Goal: Information Seeking & Learning: Find specific fact

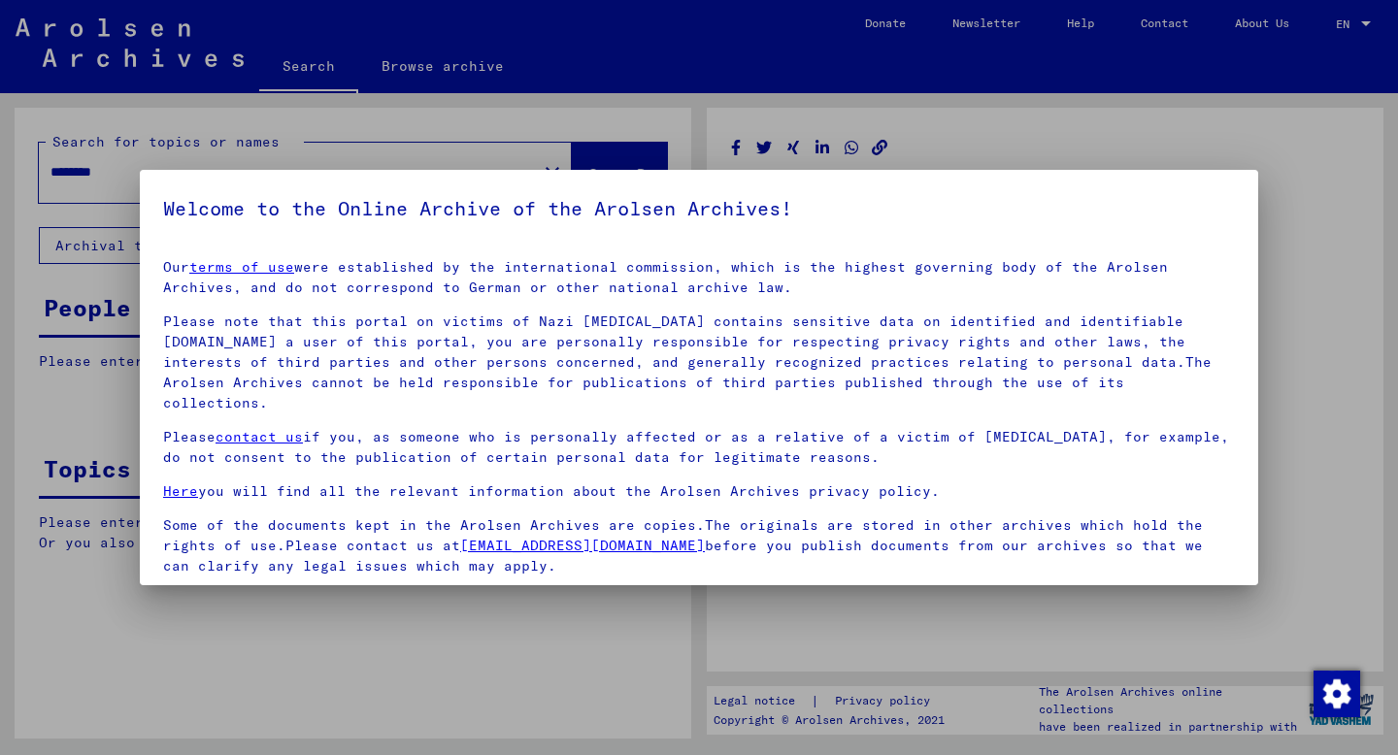
scroll to position [124, 0]
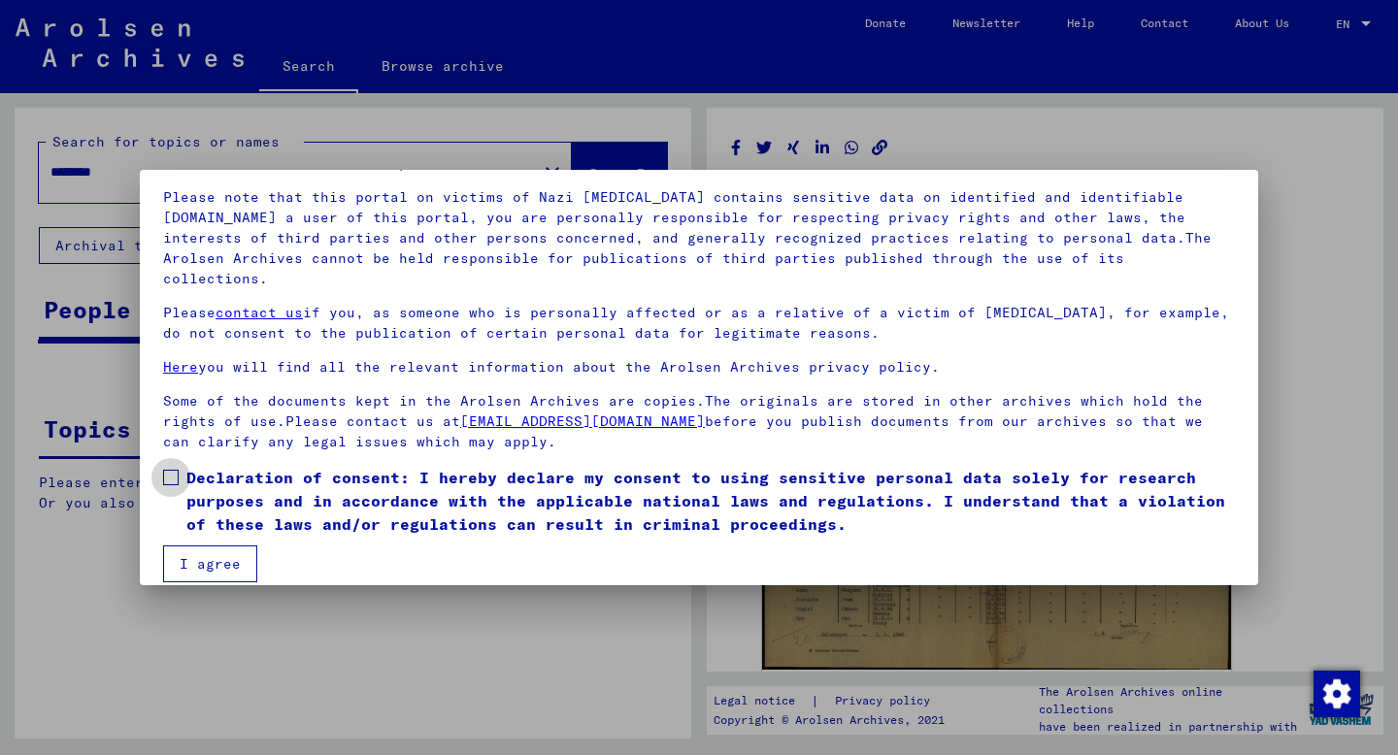
click at [173, 470] on span at bounding box center [171, 478] width 16 height 16
click at [219, 548] on button "I agree" at bounding box center [210, 564] width 94 height 37
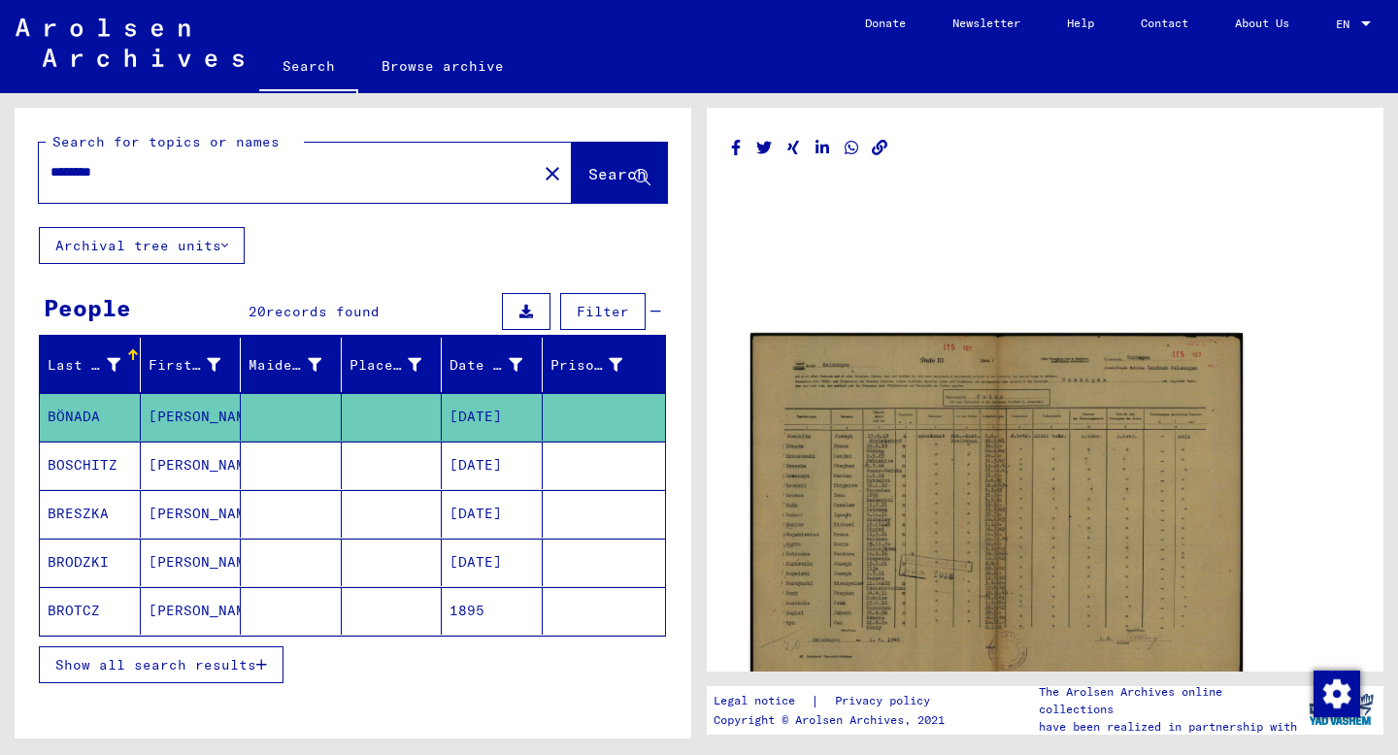
click at [1034, 424] on img at bounding box center [997, 505] width 492 height 344
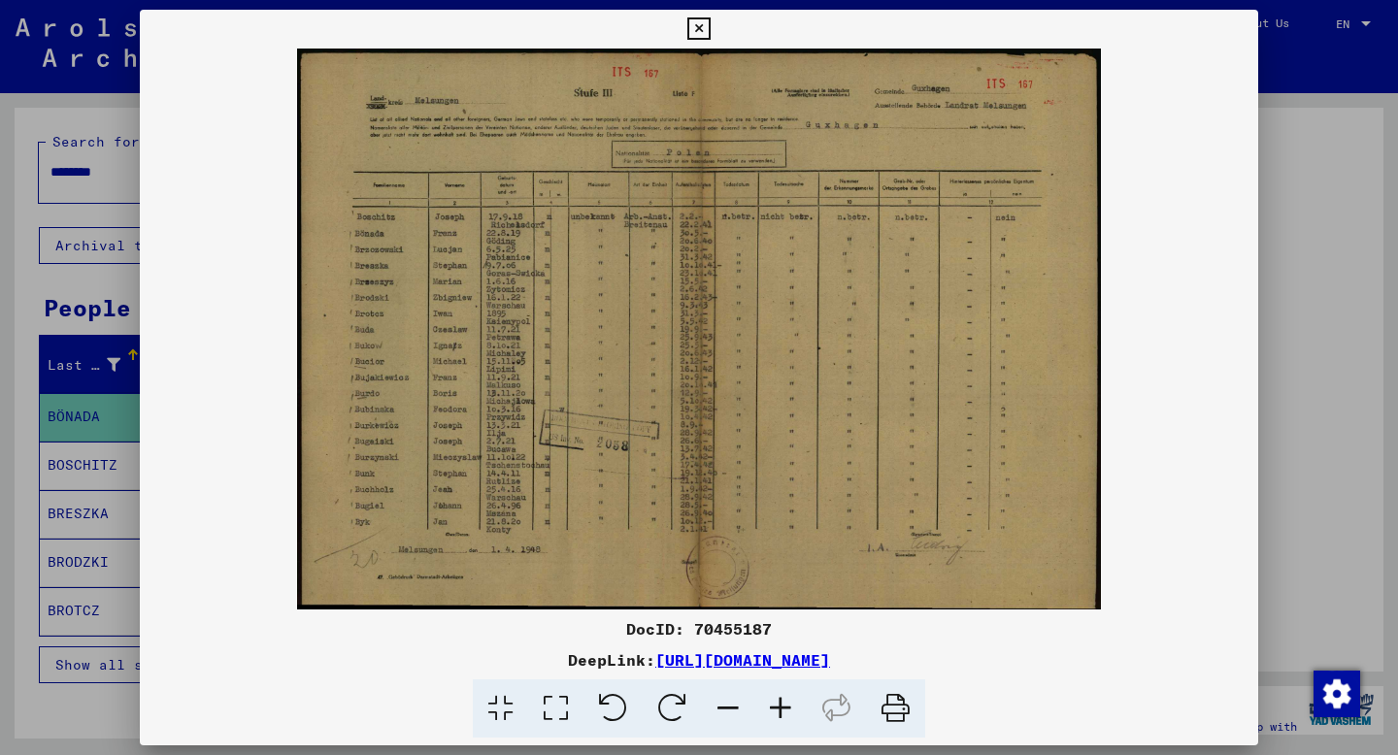
click at [788, 712] on icon at bounding box center [780, 709] width 52 height 59
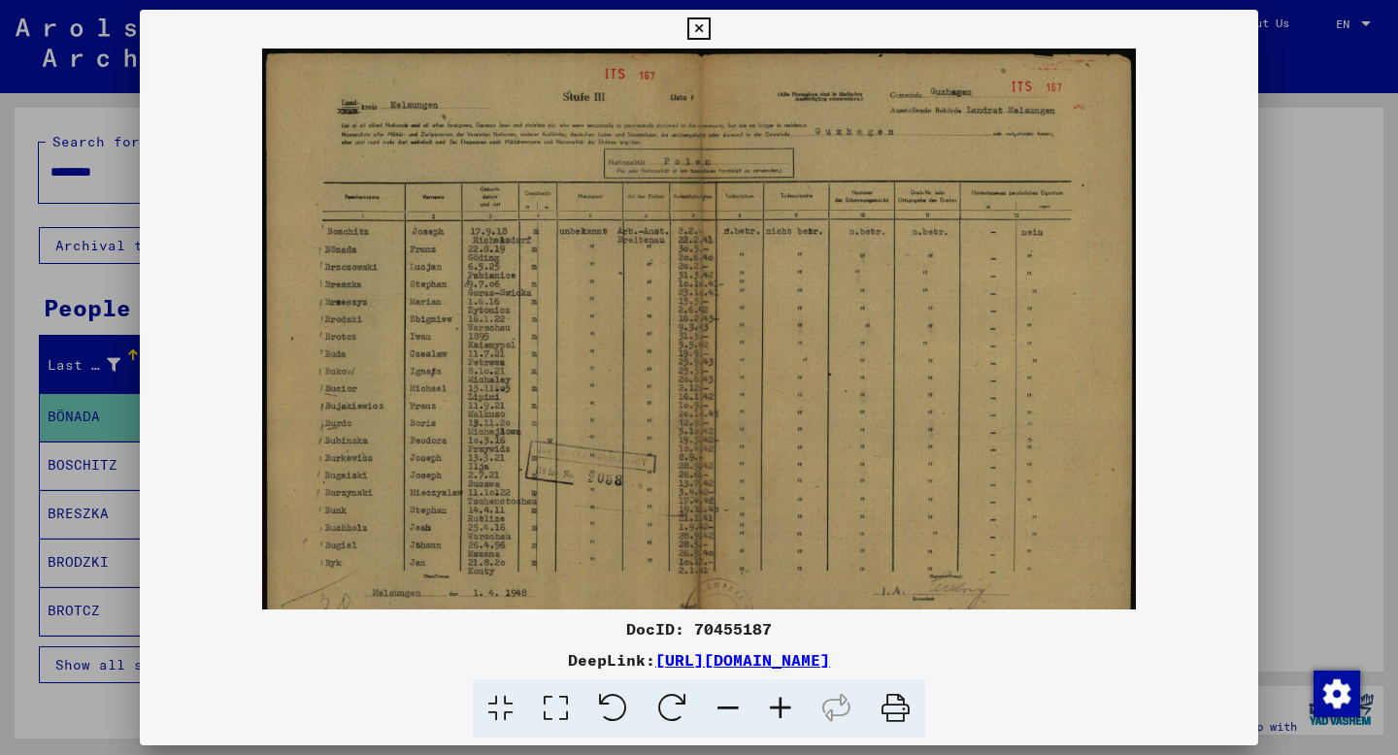
click at [788, 712] on icon at bounding box center [780, 709] width 52 height 59
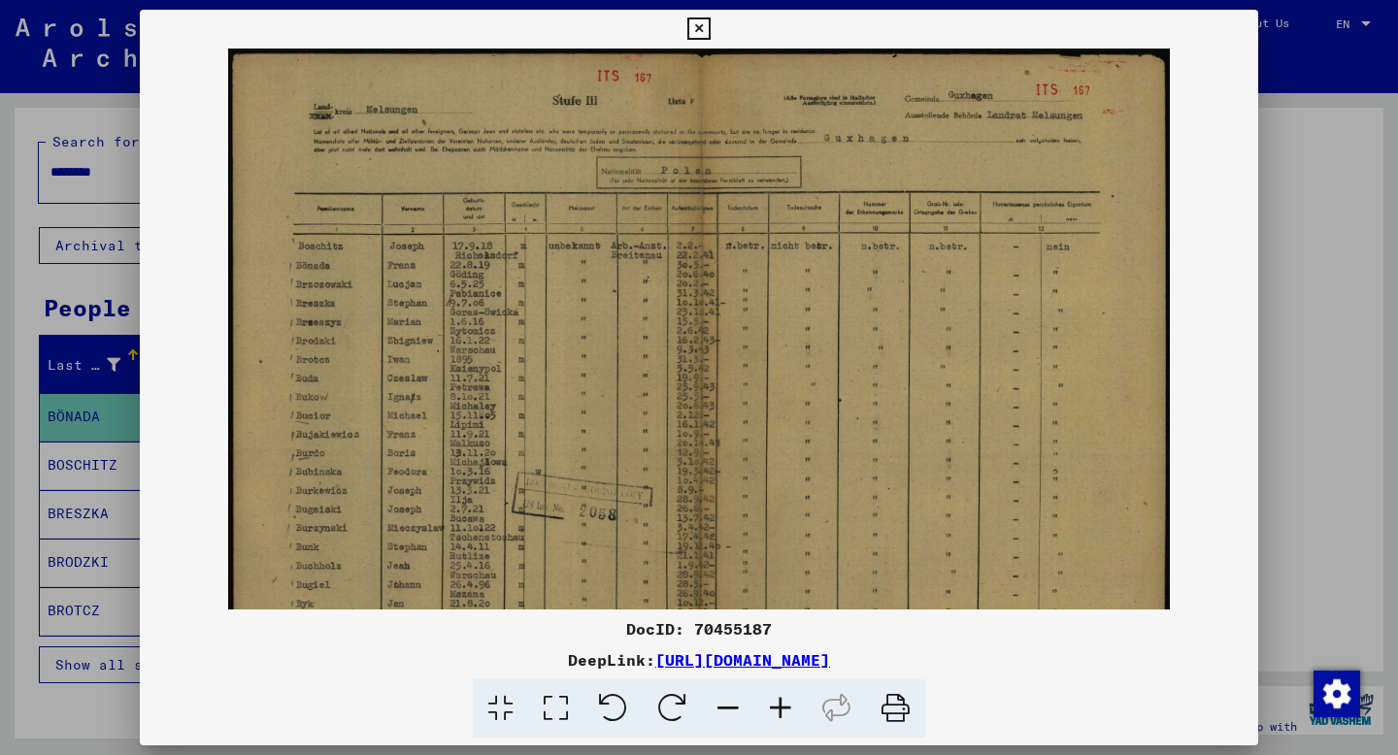
click at [788, 712] on icon at bounding box center [780, 709] width 52 height 59
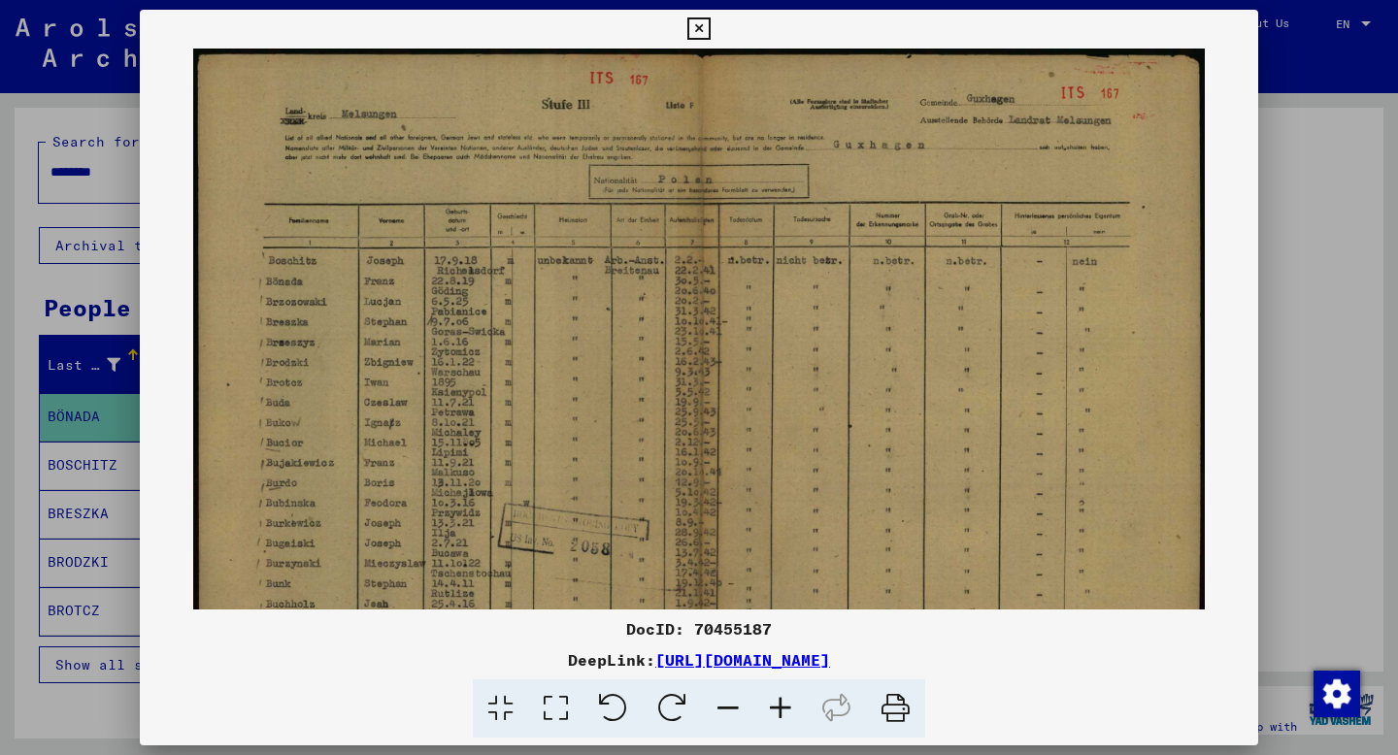
click at [788, 712] on icon at bounding box center [780, 709] width 52 height 59
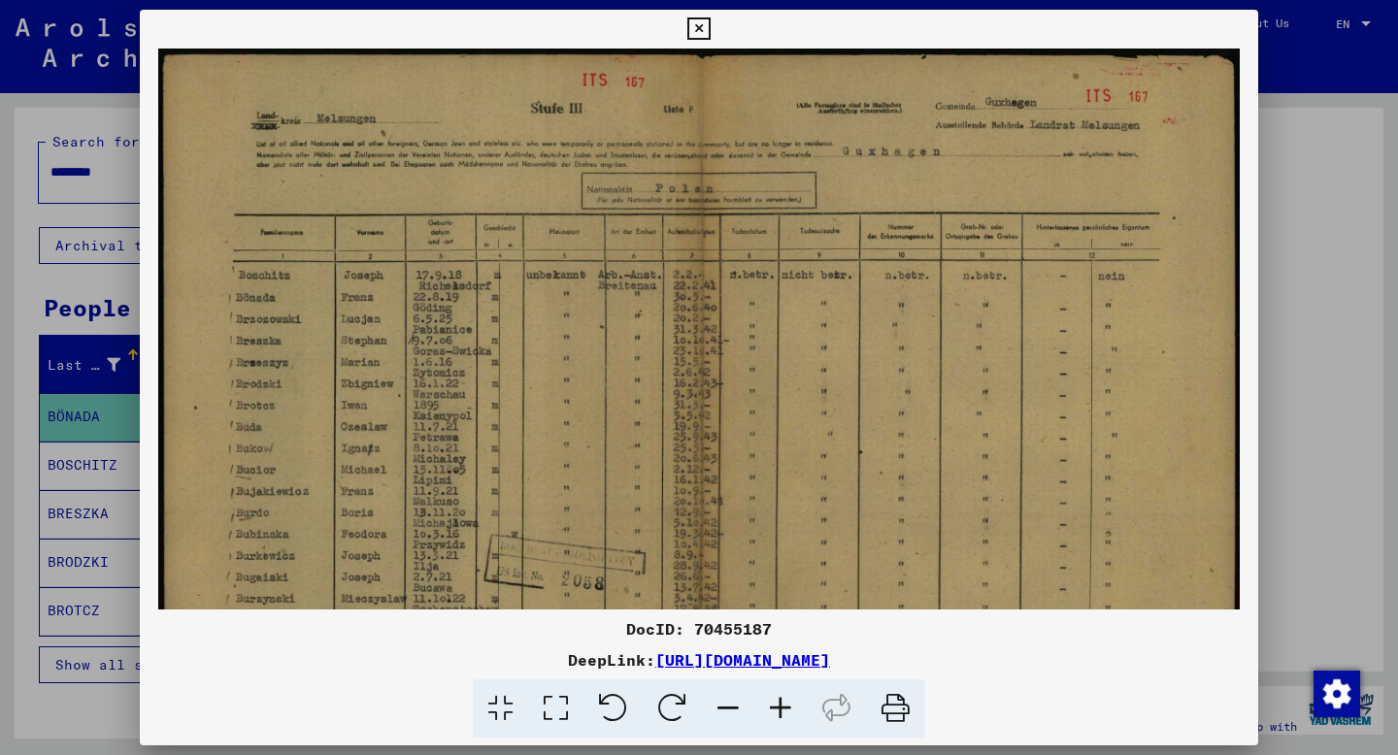
click at [788, 712] on icon at bounding box center [780, 709] width 52 height 59
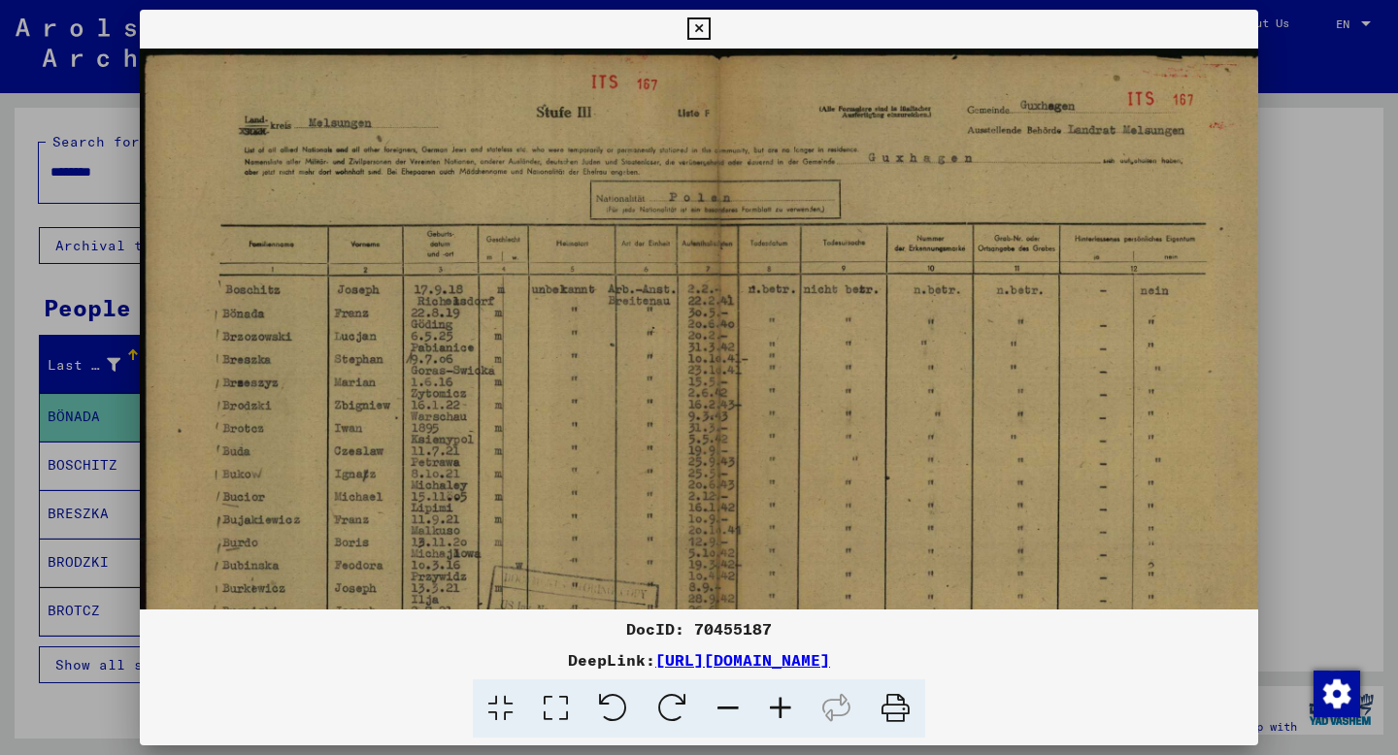
scroll to position [1, 0]
drag, startPoint x: 455, startPoint y: 424, endPoint x: 582, endPoint y: 588, distance: 207.0
click at [582, 588] on img at bounding box center [716, 450] width 1152 height 804
click at [720, 712] on icon at bounding box center [728, 709] width 52 height 59
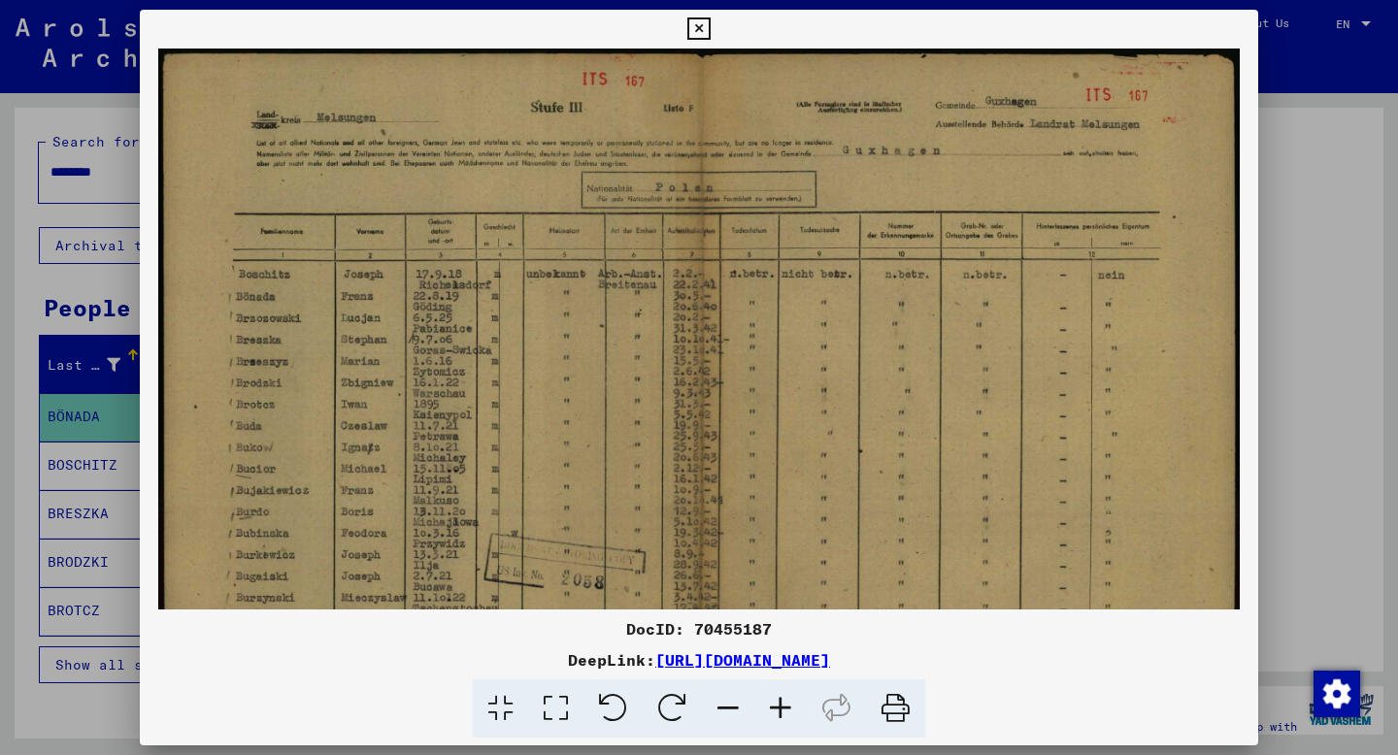
click at [720, 712] on icon at bounding box center [728, 709] width 52 height 59
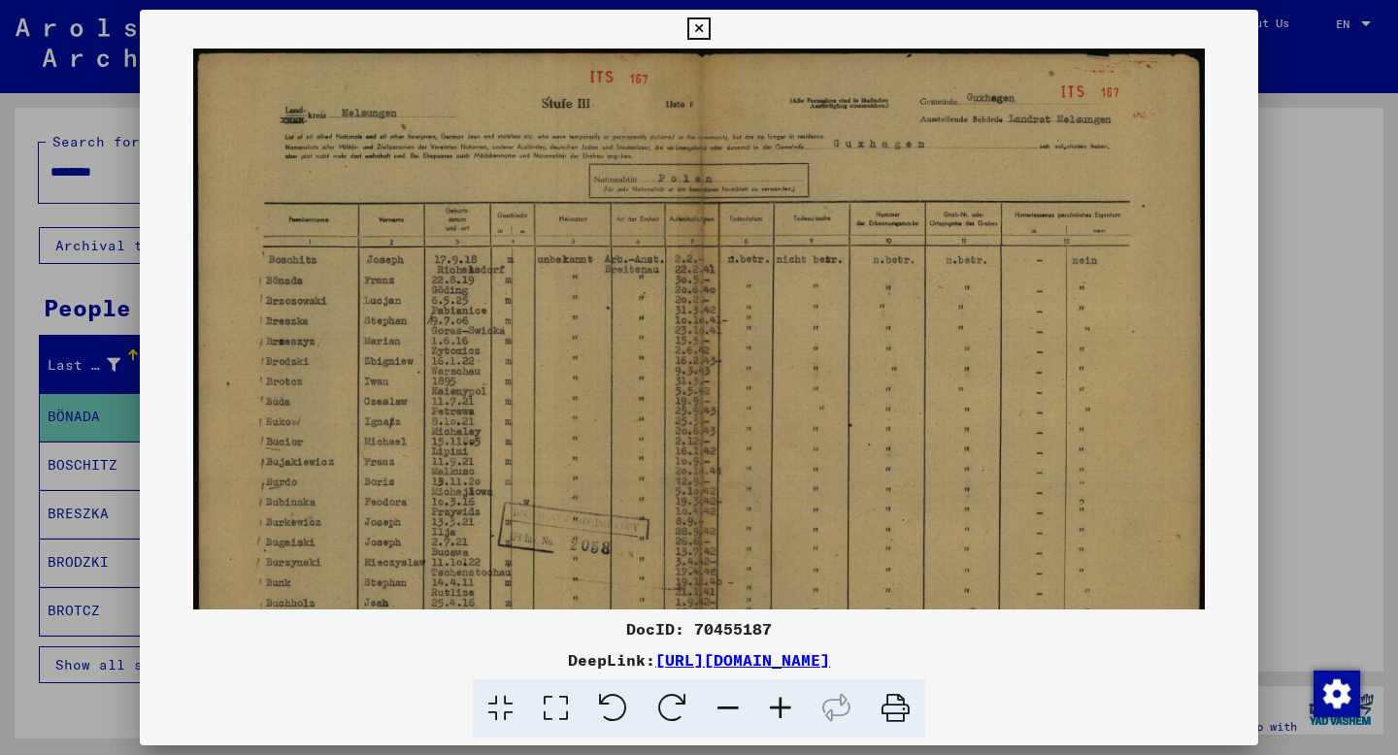
click at [720, 712] on icon at bounding box center [728, 709] width 52 height 59
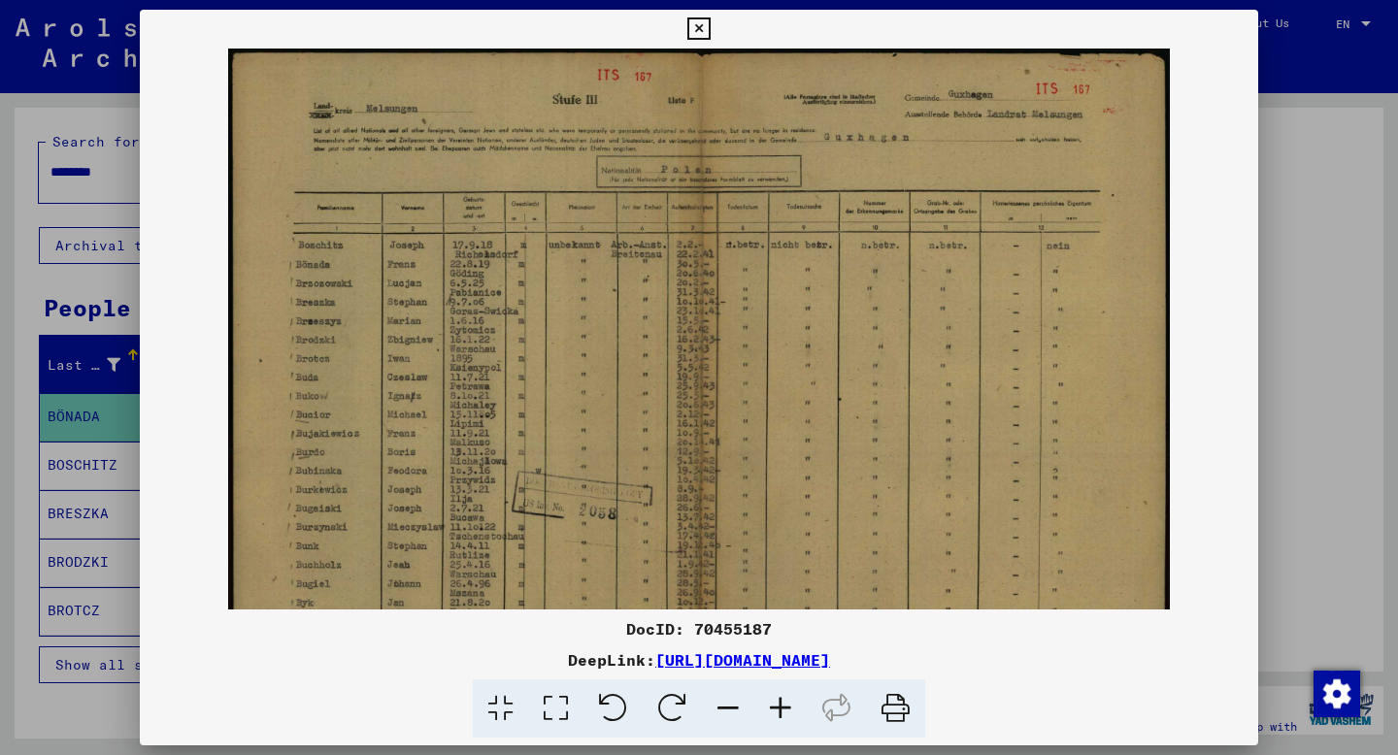
click at [720, 712] on icon at bounding box center [728, 709] width 52 height 59
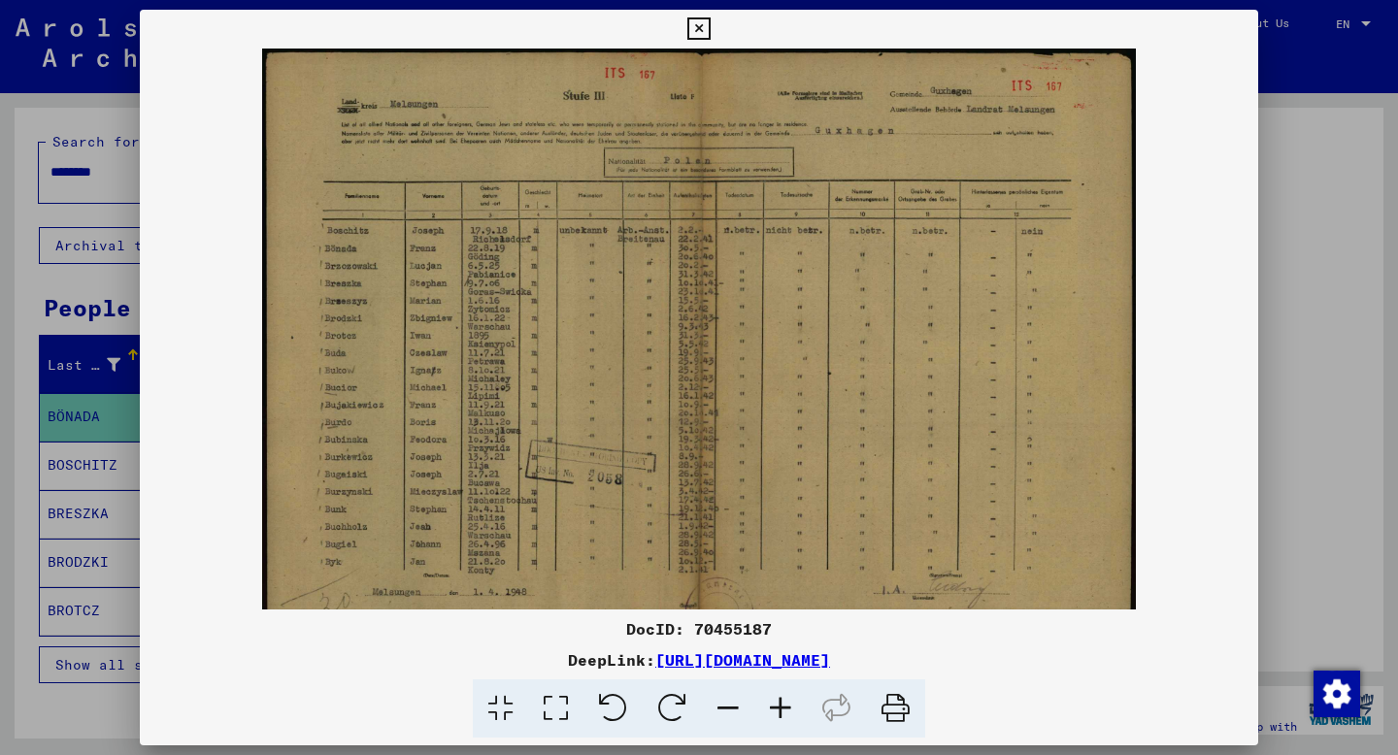
click at [694, 28] on icon at bounding box center [698, 28] width 22 height 23
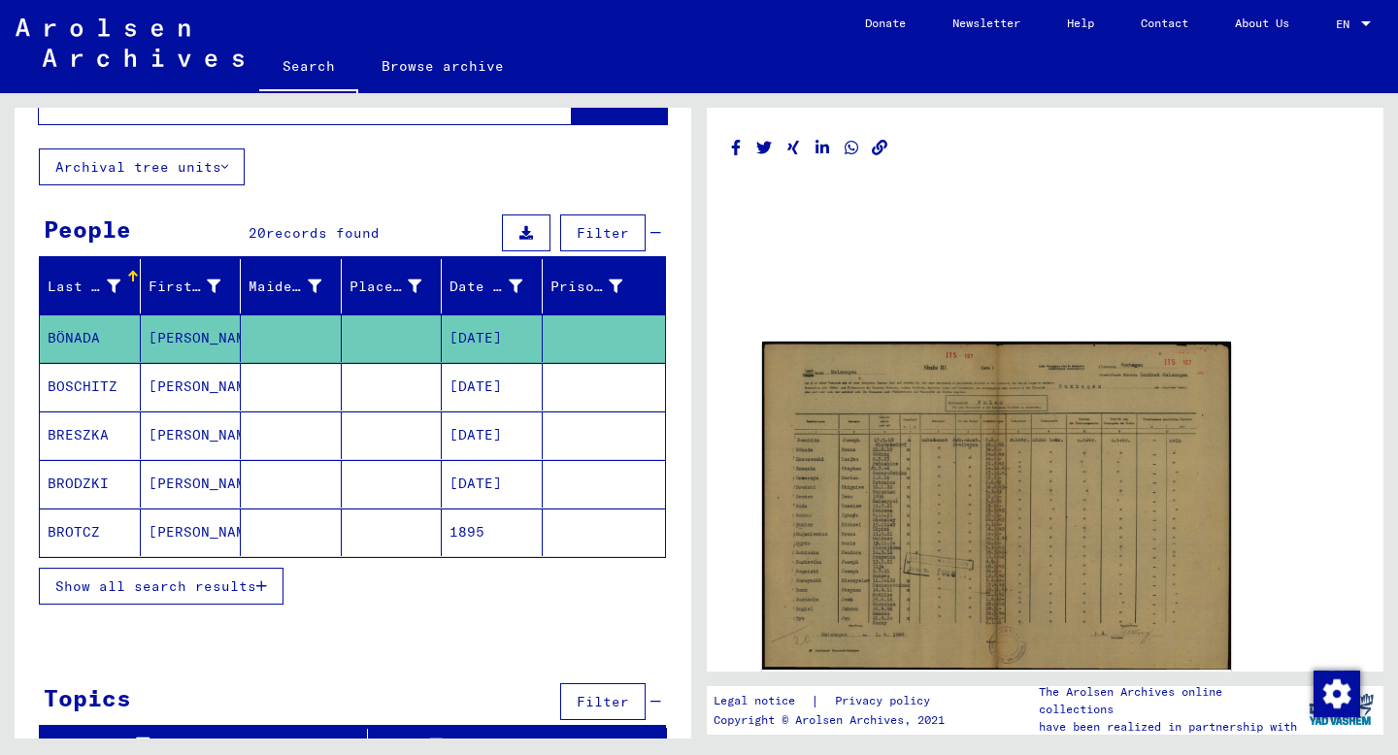
scroll to position [104, 0]
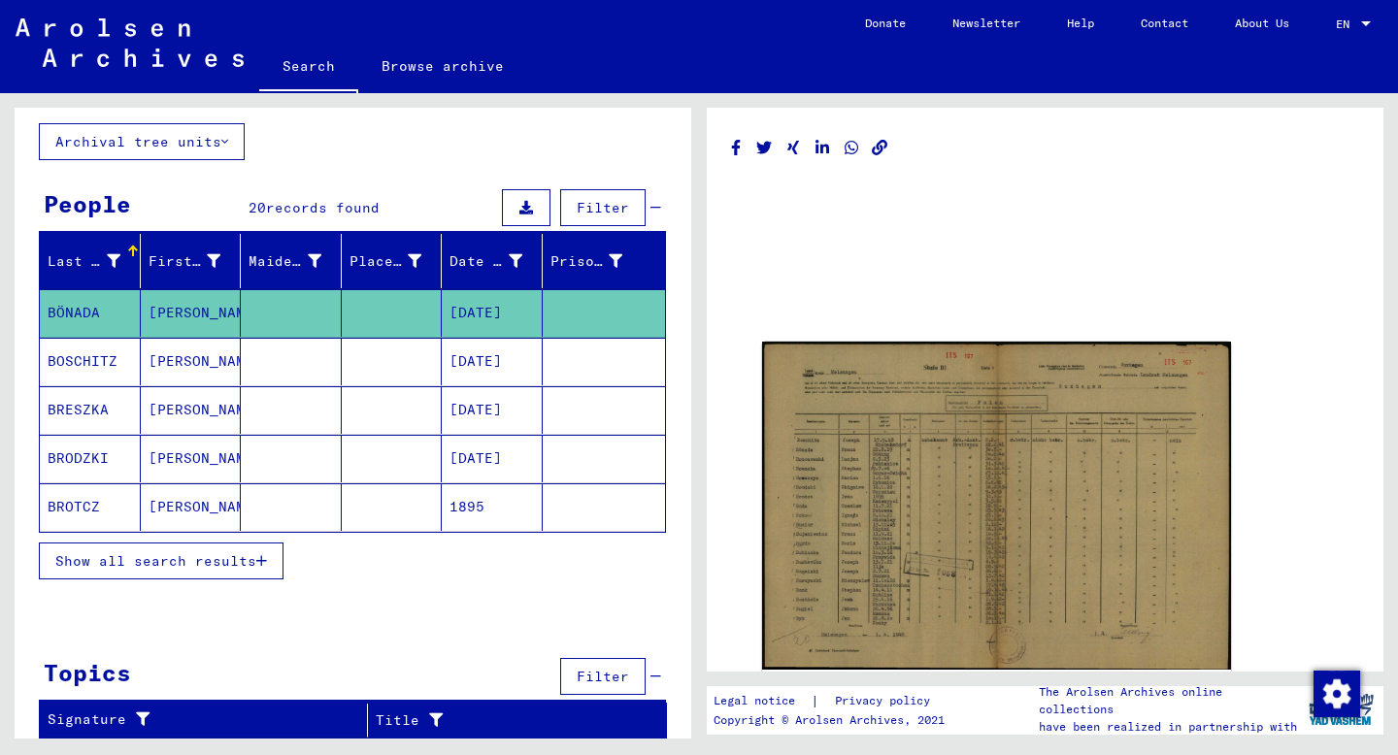
click at [251, 568] on button "Show all search results" at bounding box center [161, 561] width 245 height 37
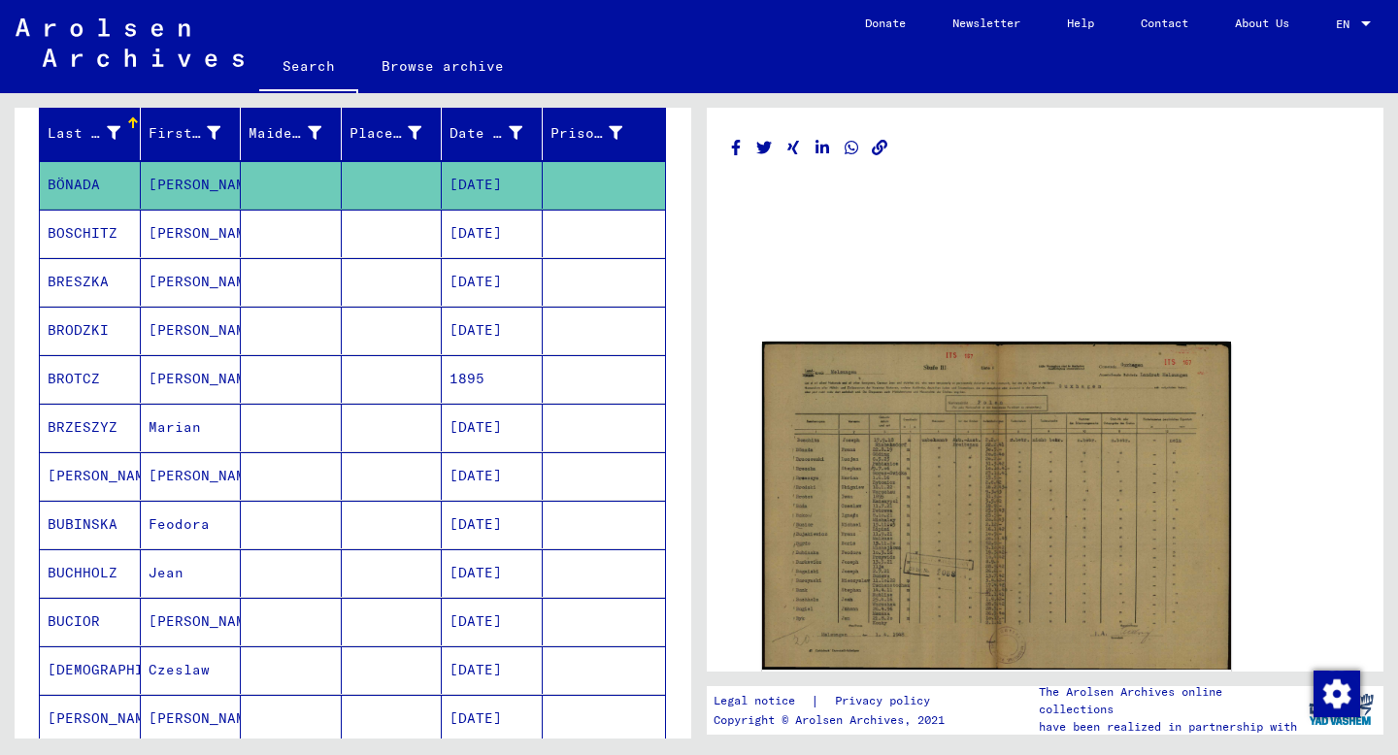
scroll to position [233, 0]
drag, startPoint x: 223, startPoint y: 525, endPoint x: 50, endPoint y: 525, distance: 173.8
click at [50, 525] on mat-row "BUBINSKA Feodora [DATE]" at bounding box center [352, 524] width 625 height 49
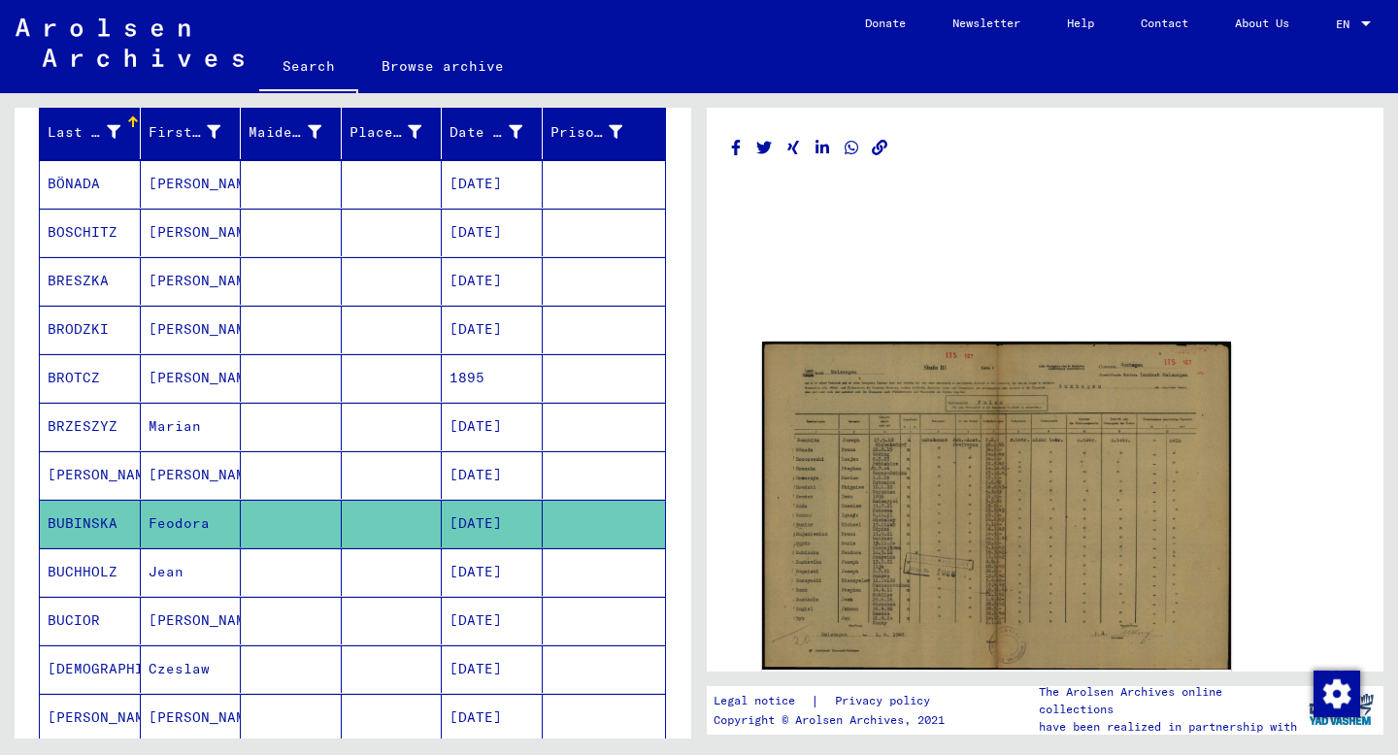
click at [1009, 230] on h1 at bounding box center [1045, 205] width 628 height 53
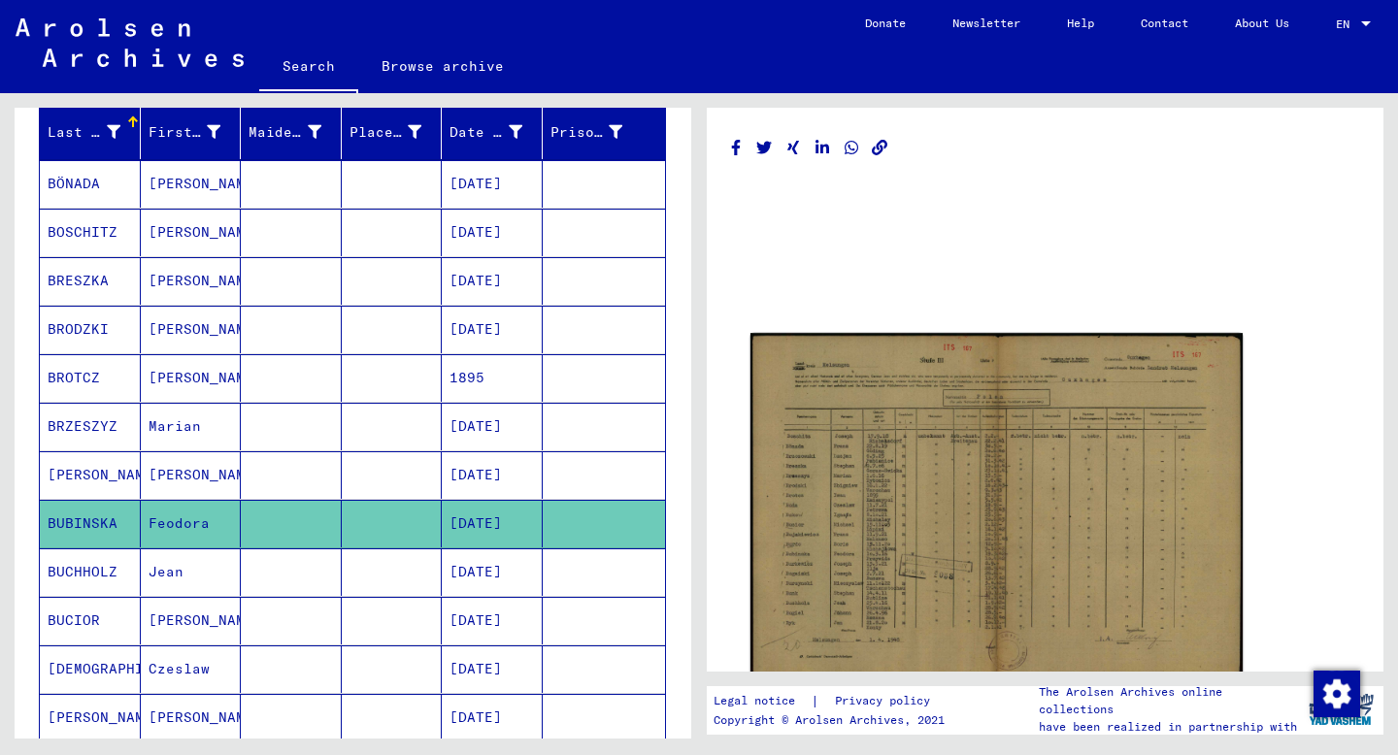
click at [964, 375] on img at bounding box center [997, 505] width 492 height 344
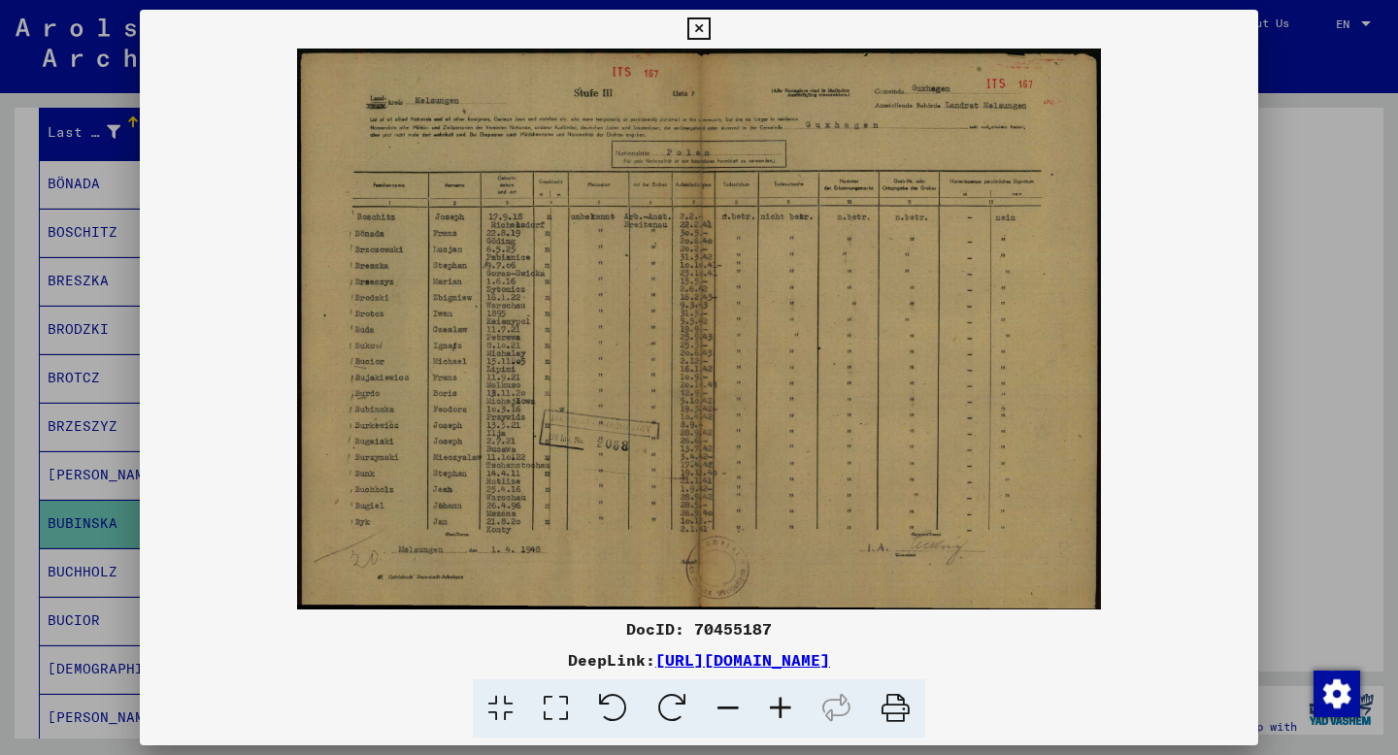
drag, startPoint x: 1054, startPoint y: 664, endPoint x: 455, endPoint y: 662, distance: 599.1
click at [455, 662] on div "DeepLink: [URL][DOMAIN_NAME]" at bounding box center [699, 660] width 1118 height 23
copy link "[URL][DOMAIN_NAME]"
